Goal: Find specific page/section: Find specific page/section

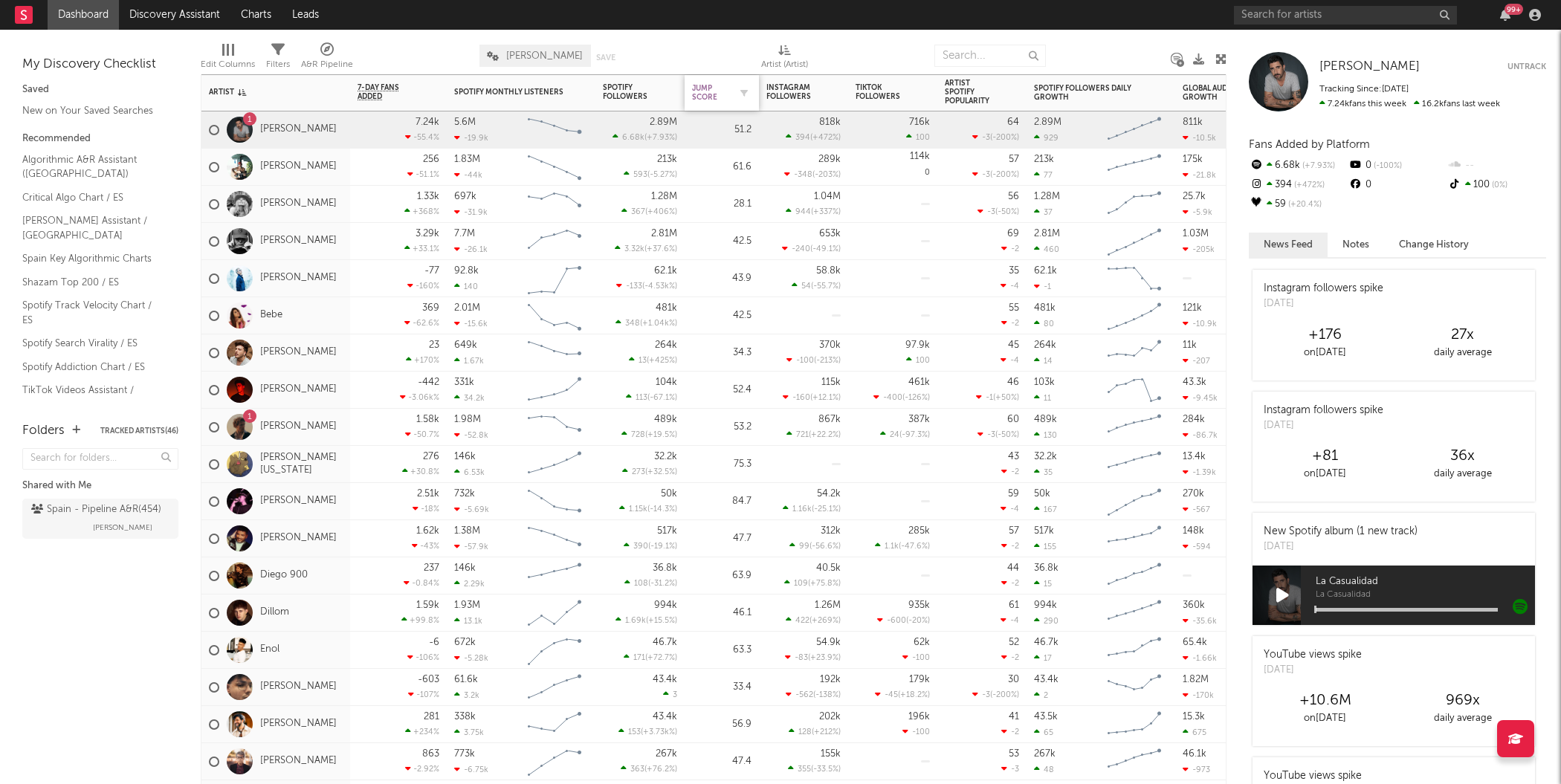
click at [708, 97] on div "Jump Score" at bounding box center [710, 92] width 38 height 17
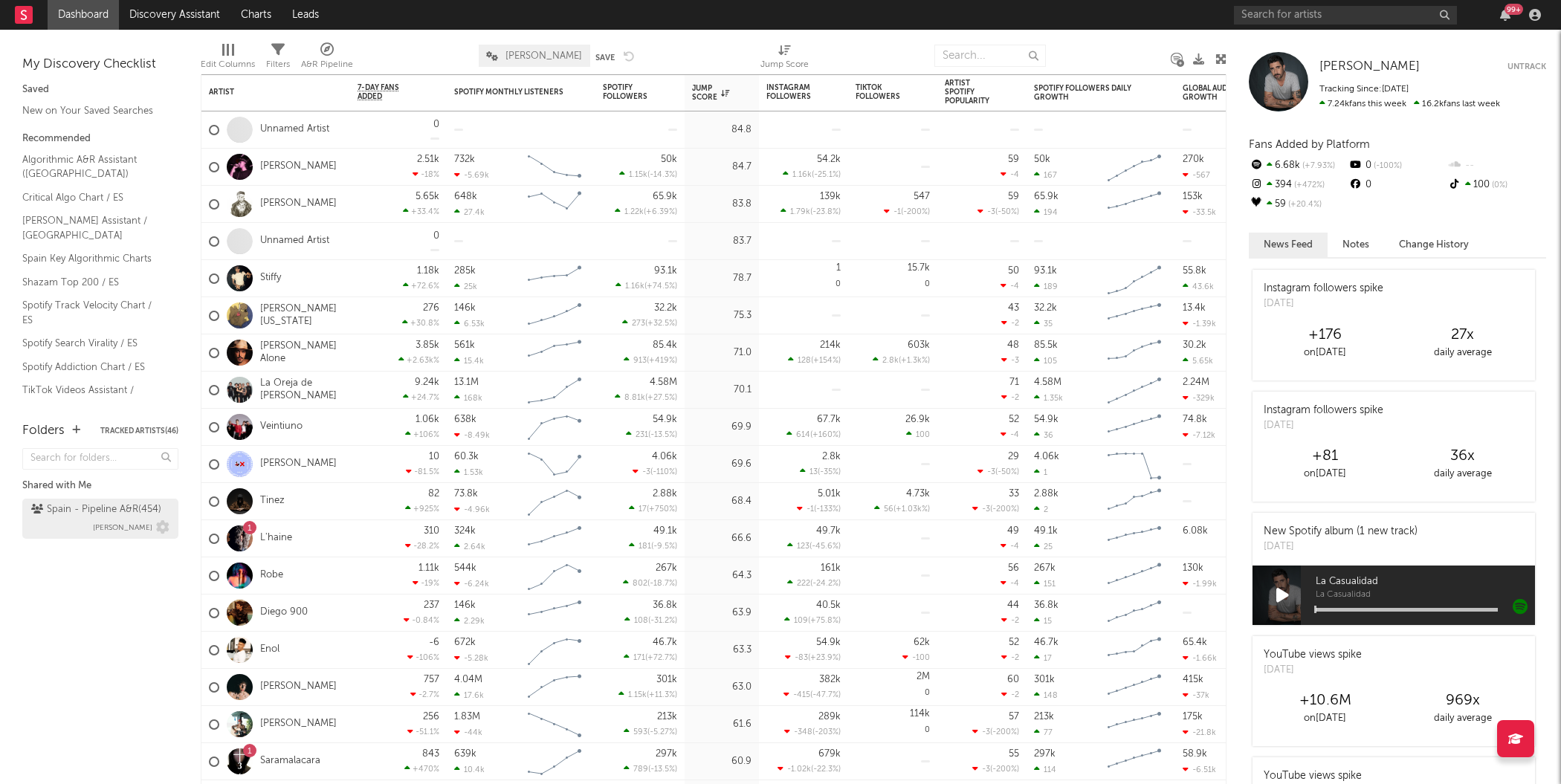
click at [60, 522] on div "Spain - Pipeline A&R ( 454 ) [PERSON_NAME]" at bounding box center [100, 518] width 138 height 36
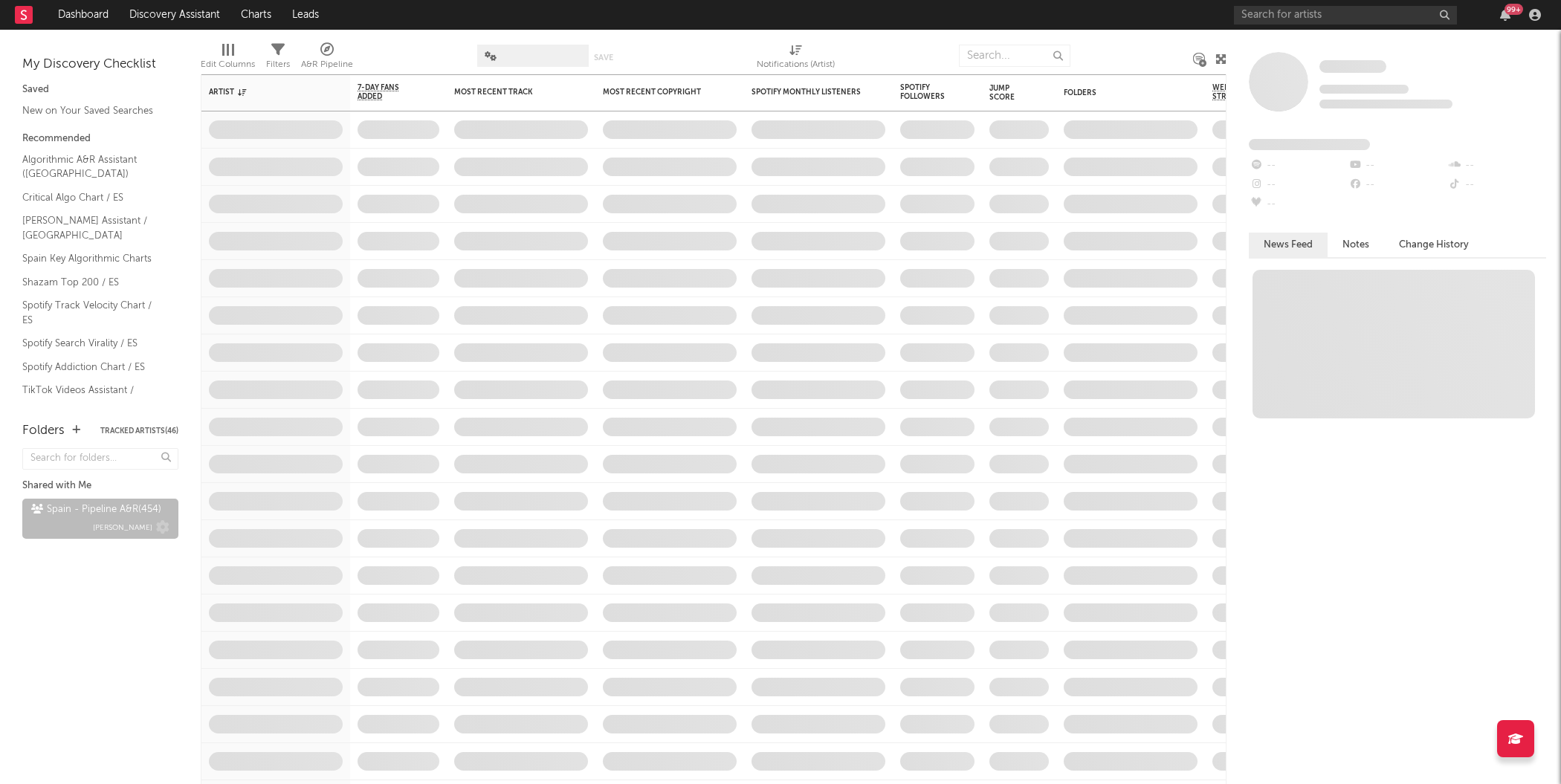
click at [93, 517] on div "Spain - Pipeline A&R ( 454 )" at bounding box center [96, 509] width 130 height 17
